Goal: Task Accomplishment & Management: Complete application form

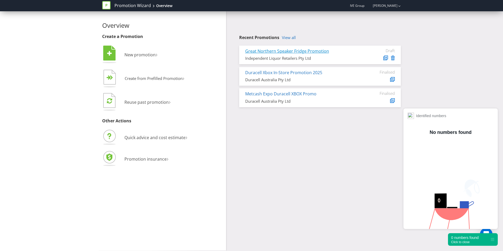
click at [310, 50] on link "Great Northern Speaker Fridge Promotion" at bounding box center [287, 51] width 84 height 6
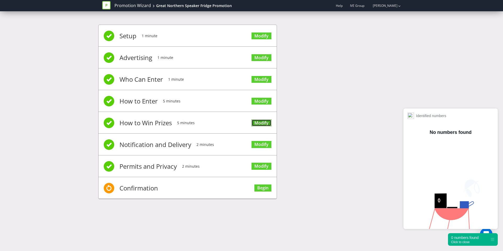
click at [263, 121] on link "Modify" at bounding box center [262, 123] width 20 height 7
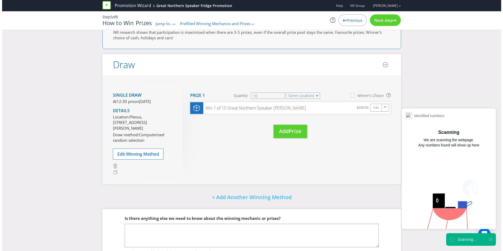
scroll to position [60, 0]
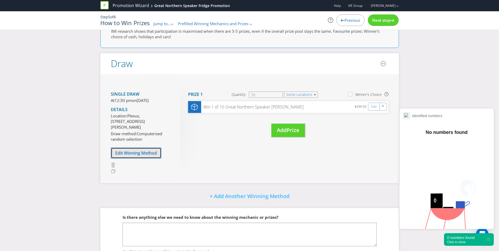
click at [151, 156] on span "Edit Winning Method" at bounding box center [136, 153] width 42 height 6
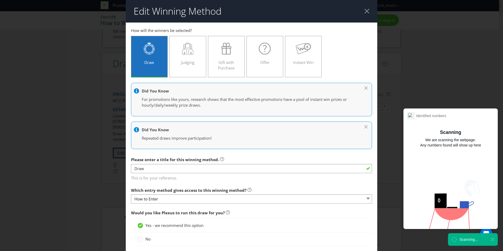
scroll to position [98, 0]
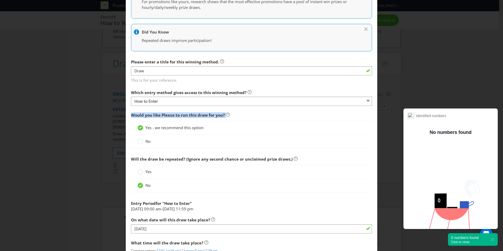
drag, startPoint x: 129, startPoint y: 114, endPoint x: 252, endPoint y: 123, distance: 123.0
click at [252, 123] on main "How to Enter How will the winners be selected? Draw Judging Gift with Purchase …" at bounding box center [252, 122] width 252 height 394
click at [83, 102] on div "Edit Winning Method How to Enter How will the winners be selected? Draw Judging…" at bounding box center [251, 125] width 503 height 251
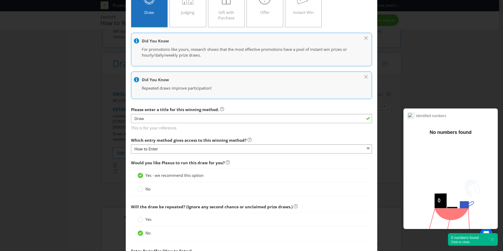
scroll to position [50, 0]
click at [141, 189] on circle at bounding box center [140, 188] width 5 height 5
click at [0, 0] on input "No" at bounding box center [0, 0] width 0 height 0
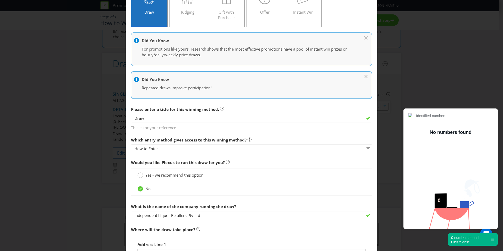
click at [139, 174] on div at bounding box center [140, 173] width 3 height 3
click at [0, 0] on input "Yes - we recommend this option" at bounding box center [0, 0] width 0 height 0
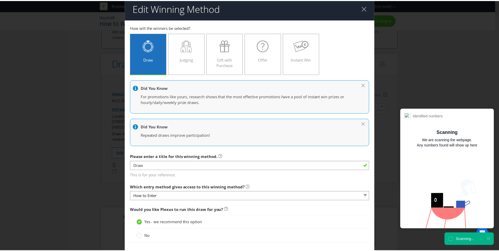
scroll to position [0, 0]
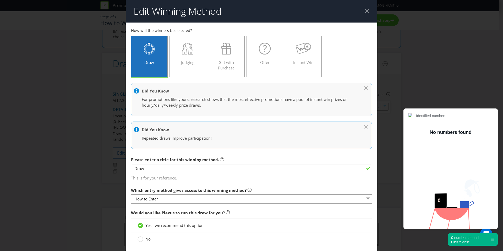
click at [365, 12] on div at bounding box center [367, 11] width 5 height 5
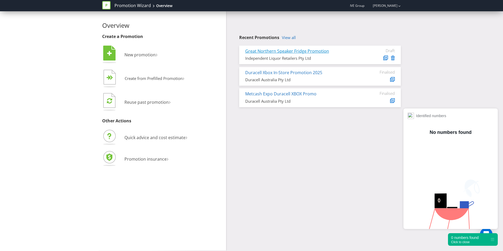
click at [316, 50] on link "Great Northern Speaker Fridge Promotion" at bounding box center [287, 51] width 84 height 6
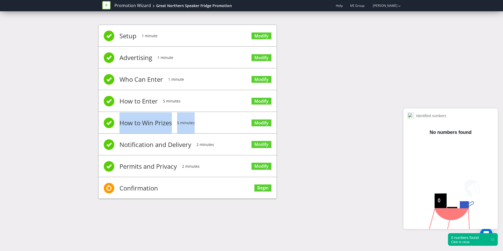
drag, startPoint x: 120, startPoint y: 123, endPoint x: 215, endPoint y: 126, distance: 94.9
click at [214, 126] on li "How to Win Prizes 5 minutes Modify" at bounding box center [188, 123] width 178 height 22
click at [262, 123] on link "Modify" at bounding box center [262, 123] width 20 height 7
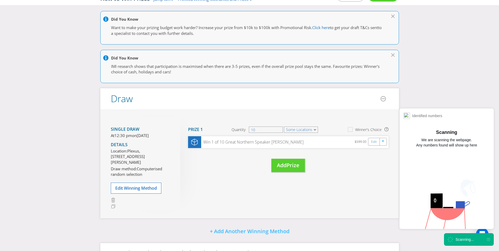
scroll to position [29, 0]
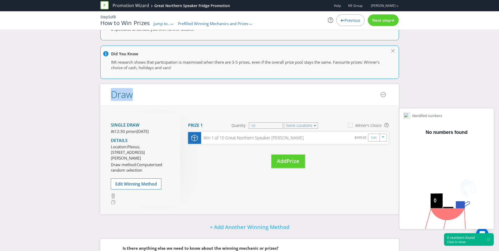
drag, startPoint x: 106, startPoint y: 92, endPoint x: 139, endPoint y: 95, distance: 33.2
click at [140, 95] on header "Draw" at bounding box center [249, 94] width 299 height 21
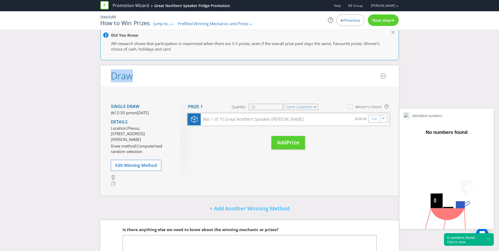
scroll to position [51, 0]
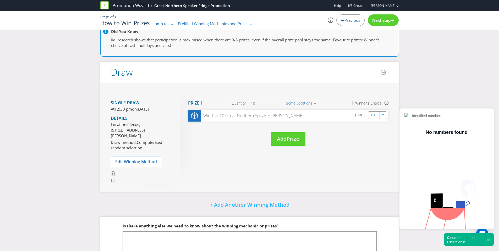
click at [106, 69] on div "Draw" at bounding box center [118, 72] width 29 height 10
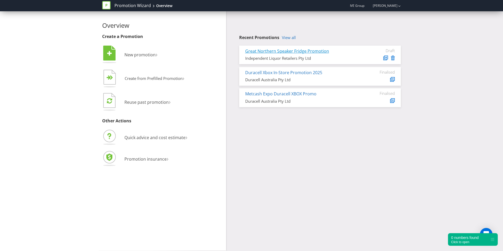
click at [318, 50] on link "Great Northern Speaker Fridge Promotion" at bounding box center [287, 51] width 84 height 6
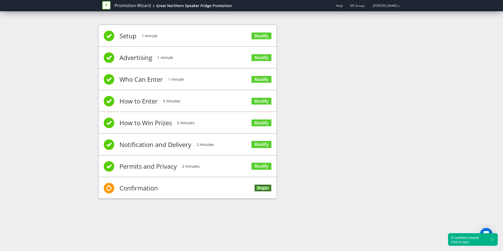
click at [267, 187] on link "Begin" at bounding box center [263, 188] width 17 height 7
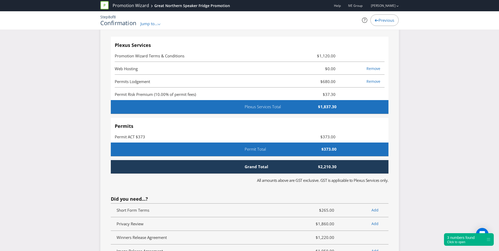
scroll to position [1285, 0]
